Goal: Task Accomplishment & Management: Use online tool/utility

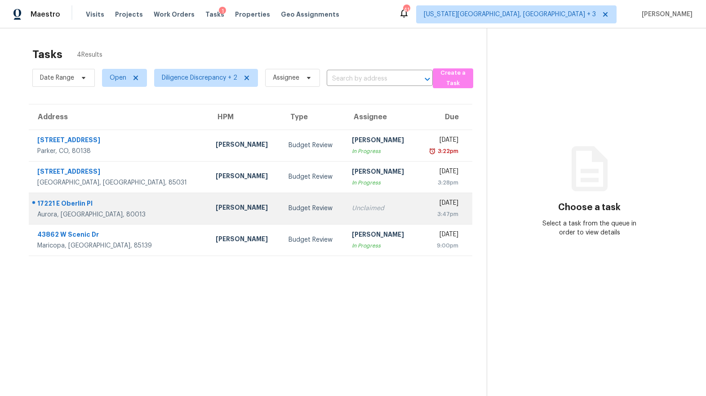
click at [352, 208] on div "Unclaimed" at bounding box center [381, 208] width 58 height 9
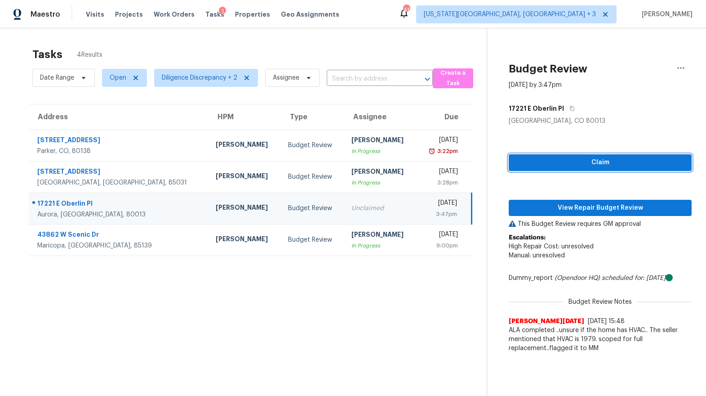
click at [565, 156] on button "Claim" at bounding box center [600, 162] width 183 height 17
click at [565, 199] on div "Claim View Repair Budget Review This Budget Review requires GM approval Escalat…" at bounding box center [600, 241] width 183 height 232
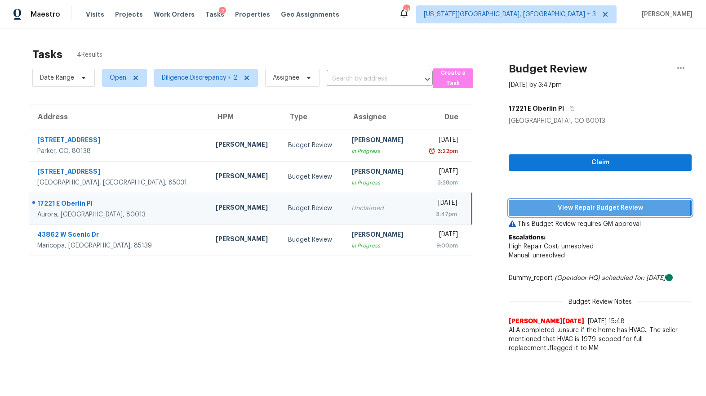
click at [560, 206] on span "View Repair Budget Review" at bounding box center [600, 207] width 169 height 11
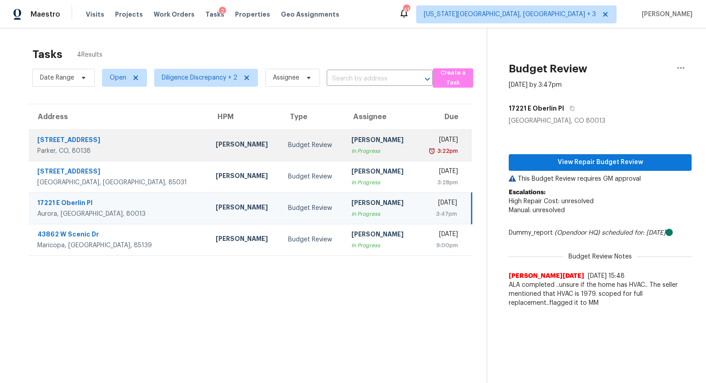
click at [216, 146] on div "[PERSON_NAME]" at bounding box center [245, 145] width 58 height 11
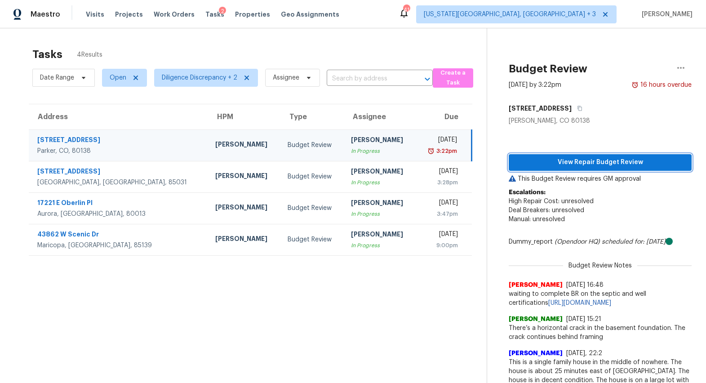
click at [516, 158] on span "View Repair Budget Review" at bounding box center [600, 162] width 169 height 11
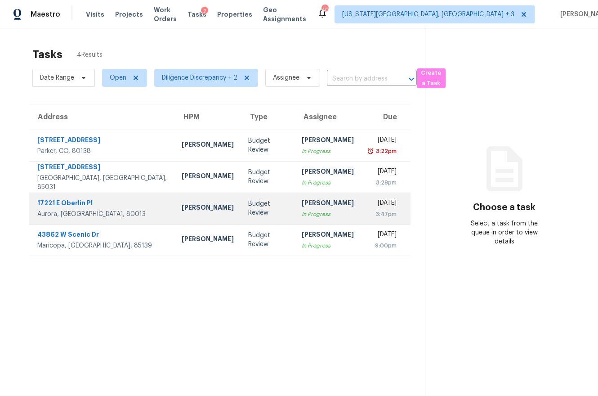
click at [302, 215] on div "In Progress" at bounding box center [328, 214] width 52 height 9
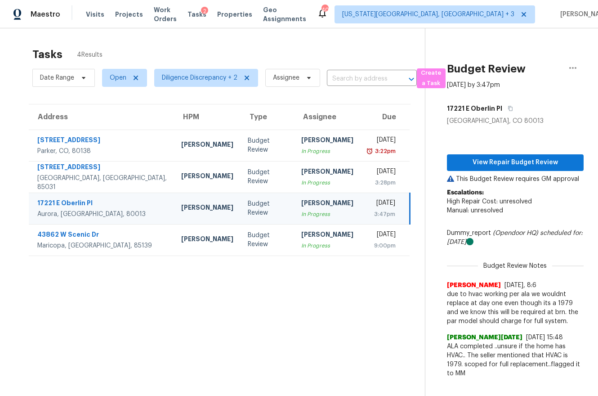
click at [505, 176] on p "This Budget Review requires GM approval" at bounding box center [515, 178] width 137 height 9
click at [487, 165] on span "View Repair Budget Review" at bounding box center [515, 162] width 122 height 11
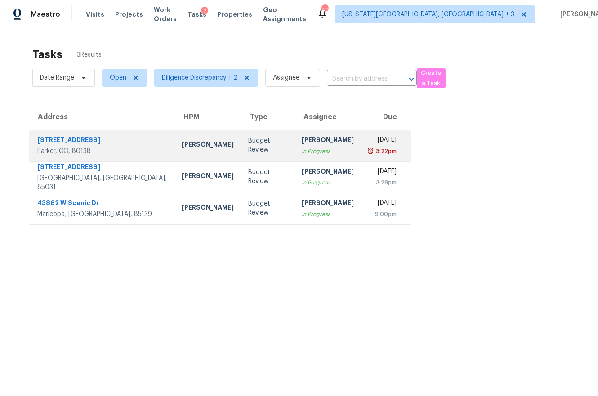
click at [302, 151] on div "In Progress" at bounding box center [328, 151] width 52 height 9
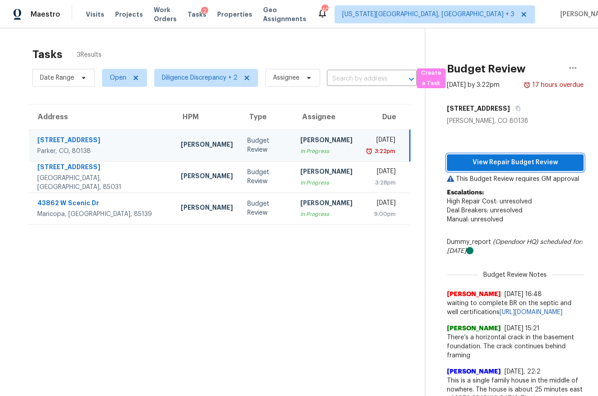
click at [506, 156] on button "View Repair Budget Review" at bounding box center [515, 162] width 137 height 17
